Goal: Book appointment/travel/reservation

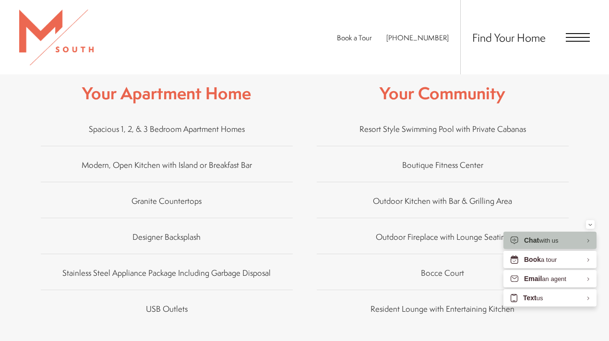
scroll to position [529, 0]
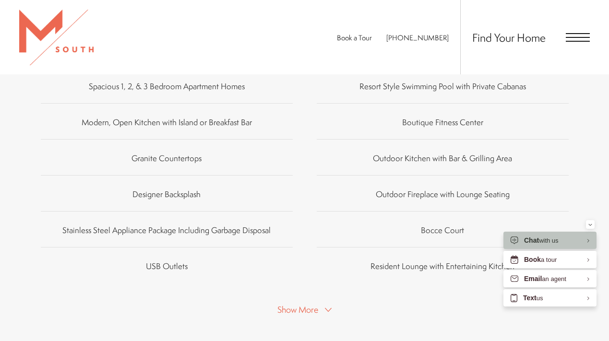
click at [301, 310] on span "Show More" at bounding box center [297, 310] width 41 height 12
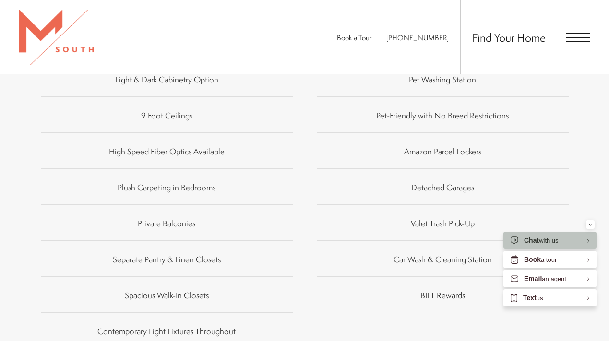
scroll to position [869, 0]
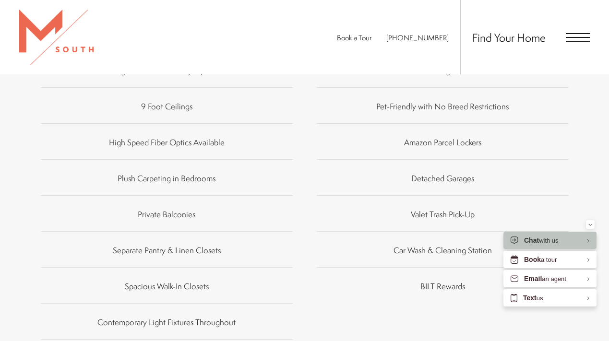
click at [413, 181] on span "Detached Garages" at bounding box center [442, 178] width 63 height 11
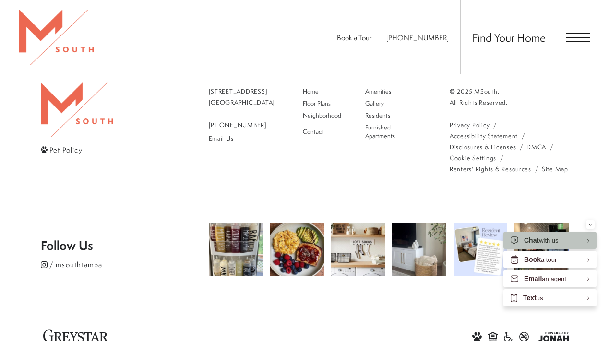
scroll to position [1438, 0]
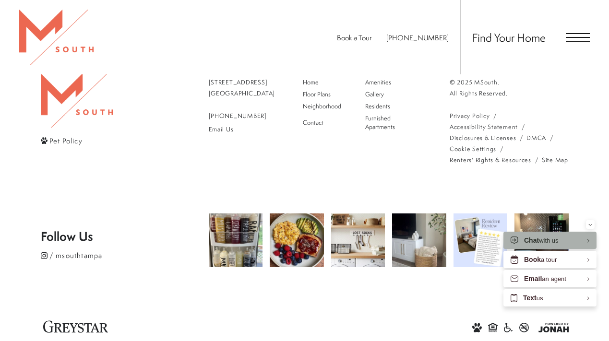
click at [533, 240] on span "Chat" at bounding box center [531, 241] width 15 height 8
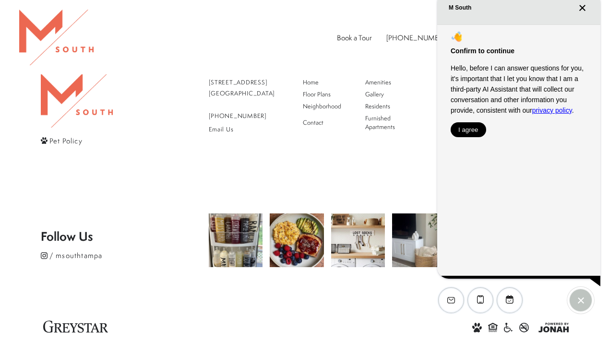
click at [463, 129] on button "I agree" at bounding box center [469, 129] width 36 height 15
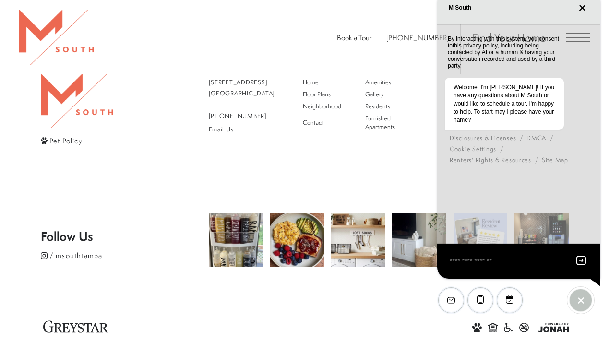
click at [476, 265] on textarea "EliseAI Widget" at bounding box center [507, 261] width 117 height 12
type textarea "**********"
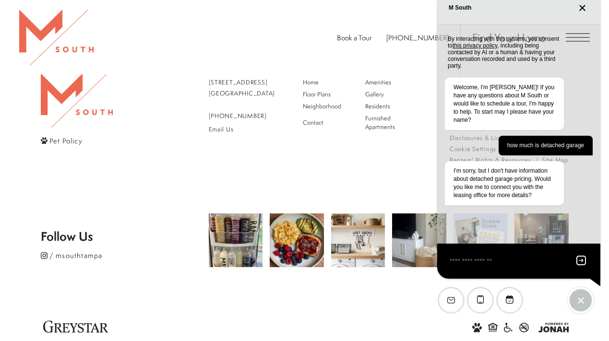
click at [477, 300] on div "EliseAI Widget" at bounding box center [480, 300] width 25 height 25
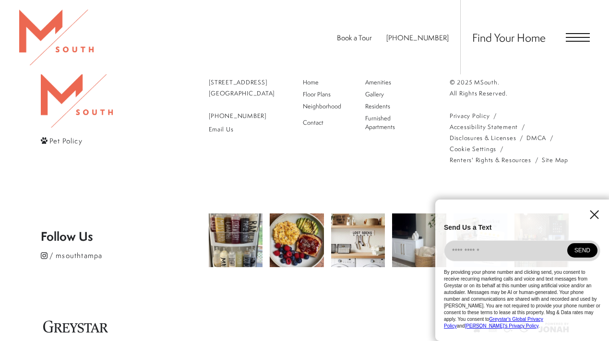
click at [588, 212] on div "Send Us a Text By providing your phone number and clicking send, you consent to…" at bounding box center [522, 271] width 174 height 142
click at [593, 219] on icon "EliseAI Widget" at bounding box center [594, 214] width 9 height 9
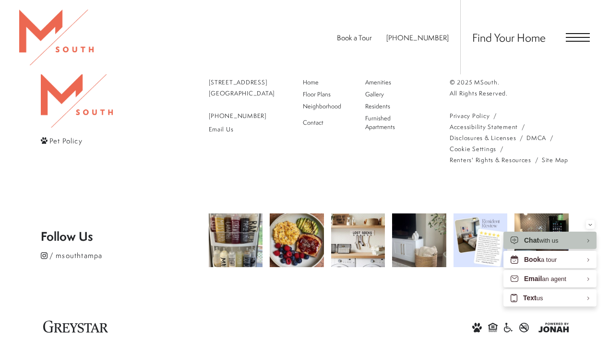
click at [567, 39] on span "Open Menu" at bounding box center [578, 37] width 24 height 9
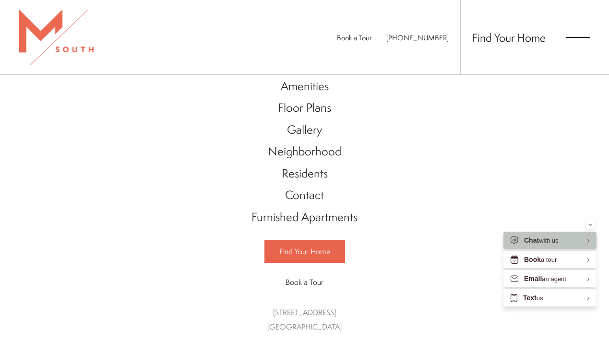
scroll to position [31, 0]
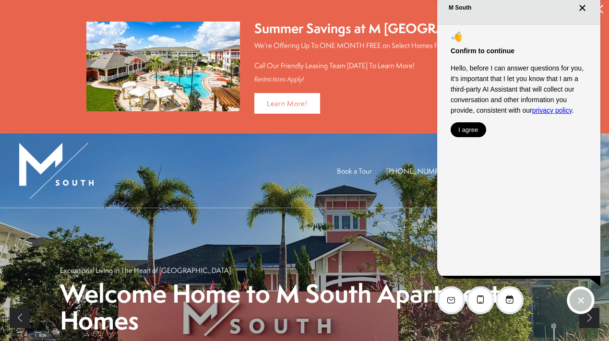
click at [581, 7] on icon "Close chat" at bounding box center [582, 7] width 7 height 7
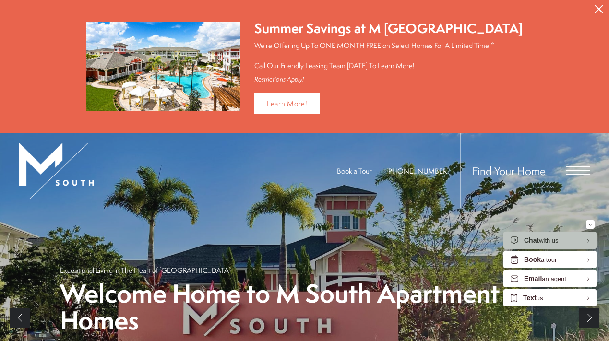
click at [598, 10] on icon "Close Alert" at bounding box center [599, 9] width 9 height 9
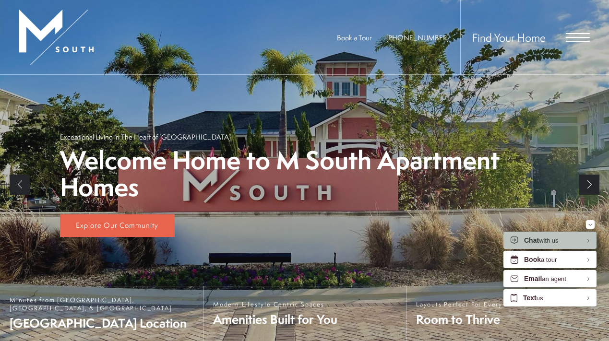
click at [573, 43] on div "Find Your Home" at bounding box center [525, 37] width 130 height 74
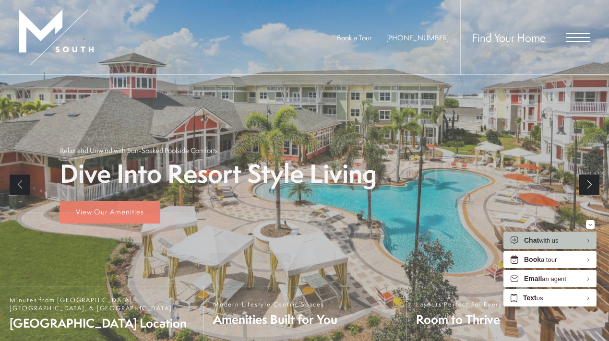
click at [572, 40] on span "Open Menu" at bounding box center [578, 37] width 24 height 9
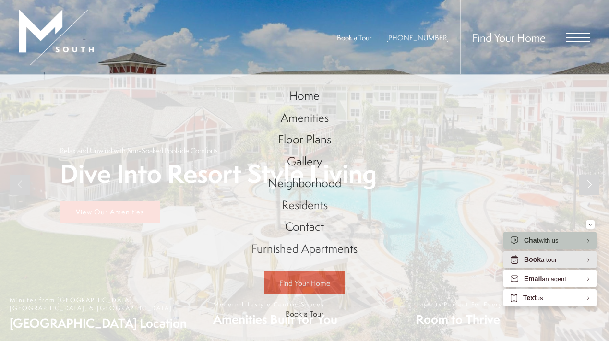
click at [533, 268] on div "Book a tour" at bounding box center [549, 259] width 93 height 17
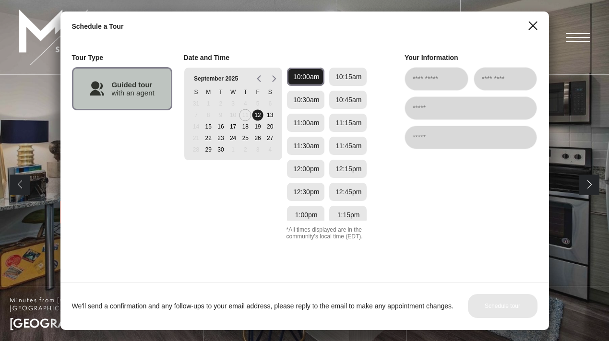
click at [532, 26] on line "Close" at bounding box center [532, 26] width 8 height 8
